Goal: Share content

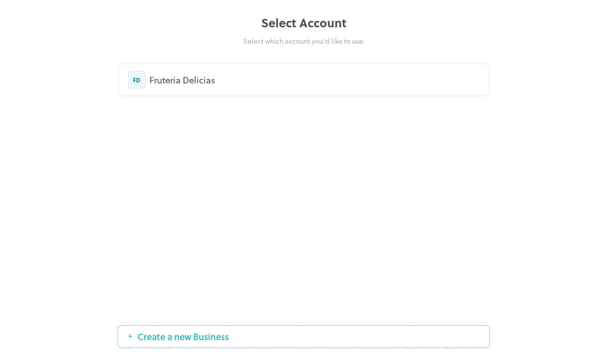
click at [218, 86] on div "FD Fruteria Delicias" at bounding box center [303, 79] width 351 height 17
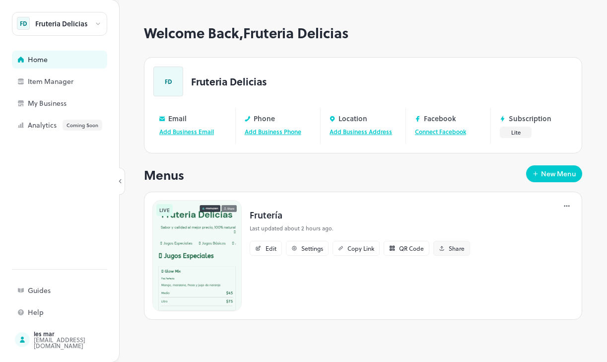
click at [450, 250] on div "Share" at bounding box center [457, 248] width 16 height 6
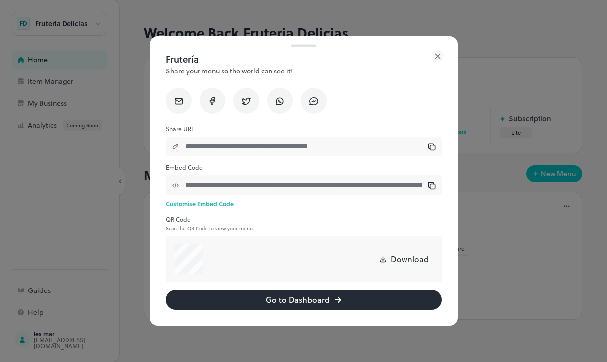
click at [430, 142] on div at bounding box center [432, 146] width 8 height 11
click at [117, 211] on div at bounding box center [303, 181] width 607 height 362
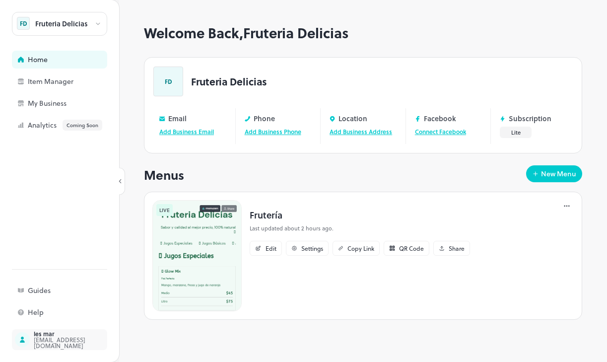
click at [49, 343] on div "[EMAIL_ADDRESS][DOMAIN_NAME]" at bounding box center [80, 342] width 93 height 12
click at [75, 22] on div "Fruteria Delicias" at bounding box center [61, 23] width 53 height 7
click at [75, 22] on div at bounding box center [303, 181] width 607 height 362
click at [97, 23] on icon at bounding box center [97, 23] width 7 height 7
click at [97, 23] on div at bounding box center [303, 181] width 607 height 362
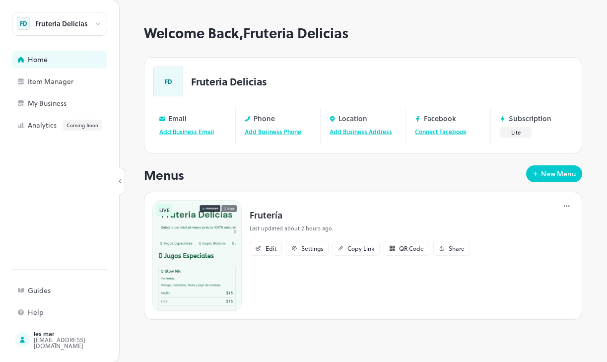
click at [97, 23] on icon at bounding box center [97, 23] width 7 height 7
click at [97, 23] on div at bounding box center [303, 181] width 607 height 362
click at [97, 23] on icon at bounding box center [97, 23] width 7 height 7
click at [69, 340] on div at bounding box center [303, 181] width 607 height 362
click at [98, 23] on icon at bounding box center [97, 23] width 7 height 7
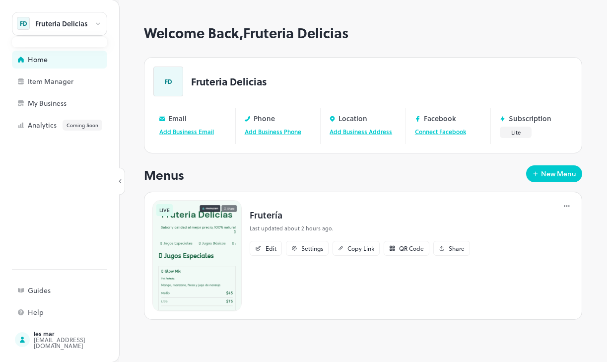
click at [98, 23] on div at bounding box center [303, 181] width 607 height 362
click at [67, 74] on div "Item Manager" at bounding box center [59, 81] width 95 height 18
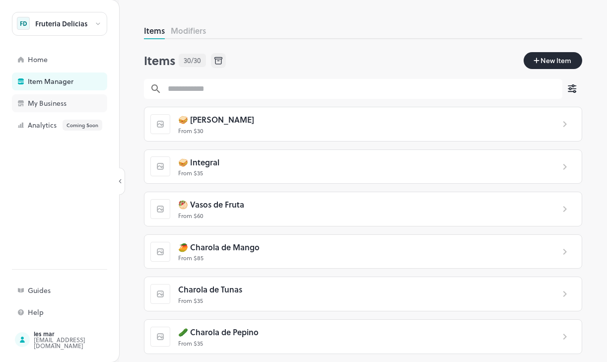
click at [62, 107] on div "My Business" at bounding box center [77, 103] width 99 height 7
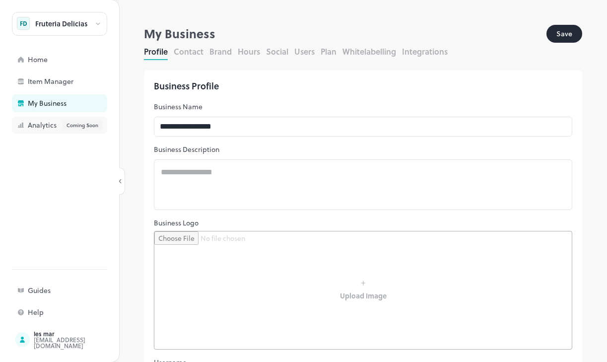
click at [45, 124] on div "Analytics Coming Soon" at bounding box center [77, 125] width 99 height 11
click at [44, 339] on div "[EMAIL_ADDRESS][DOMAIN_NAME]" at bounding box center [80, 342] width 93 height 12
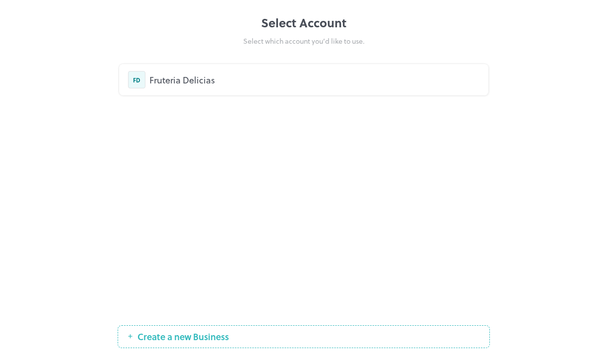
click at [199, 83] on div "Fruteria Delicias" at bounding box center [314, 79] width 330 height 13
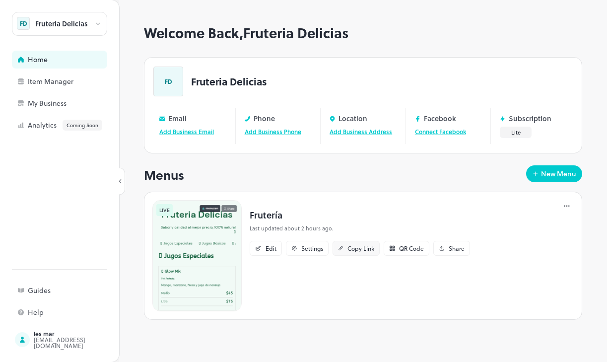
click at [353, 247] on div "Copy Link" at bounding box center [360, 248] width 27 height 6
